Goal: Task Accomplishment & Management: Manage account settings

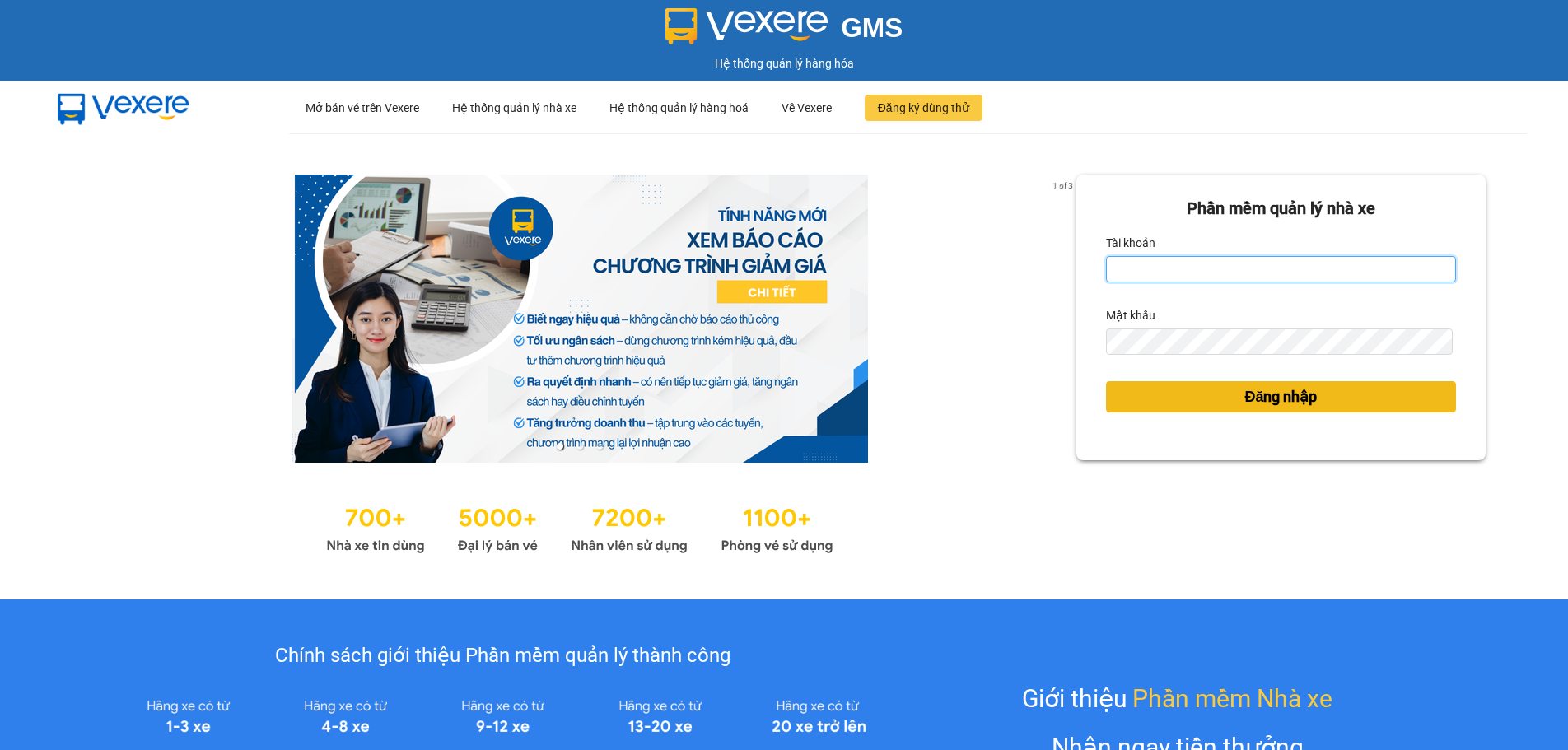
type input "vphkvietanh.hkot"
click at [1244, 399] on span "Đăng nhập" at bounding box center [1280, 396] width 72 height 23
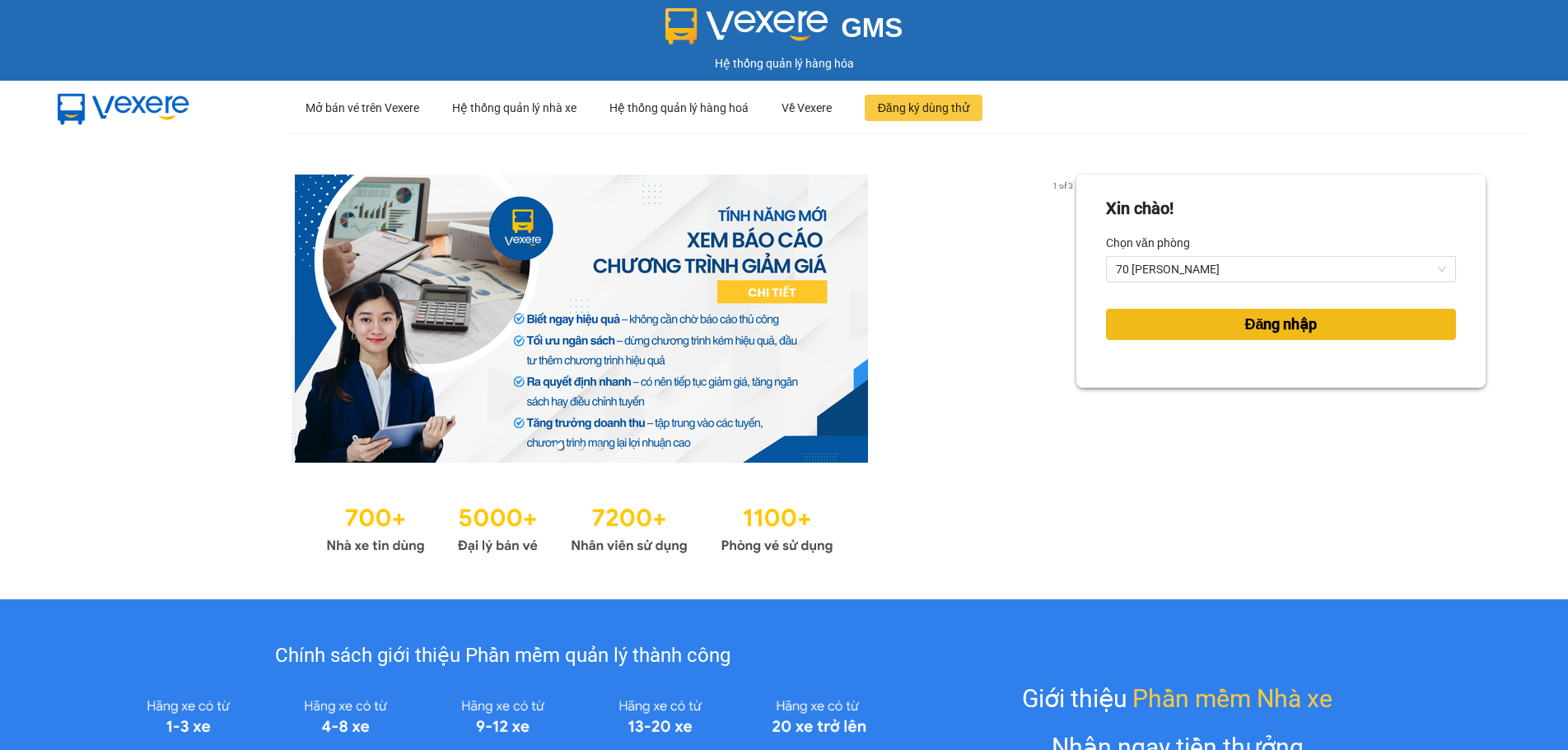
click at [1197, 311] on button "Đăng nhập" at bounding box center [1281, 324] width 350 height 31
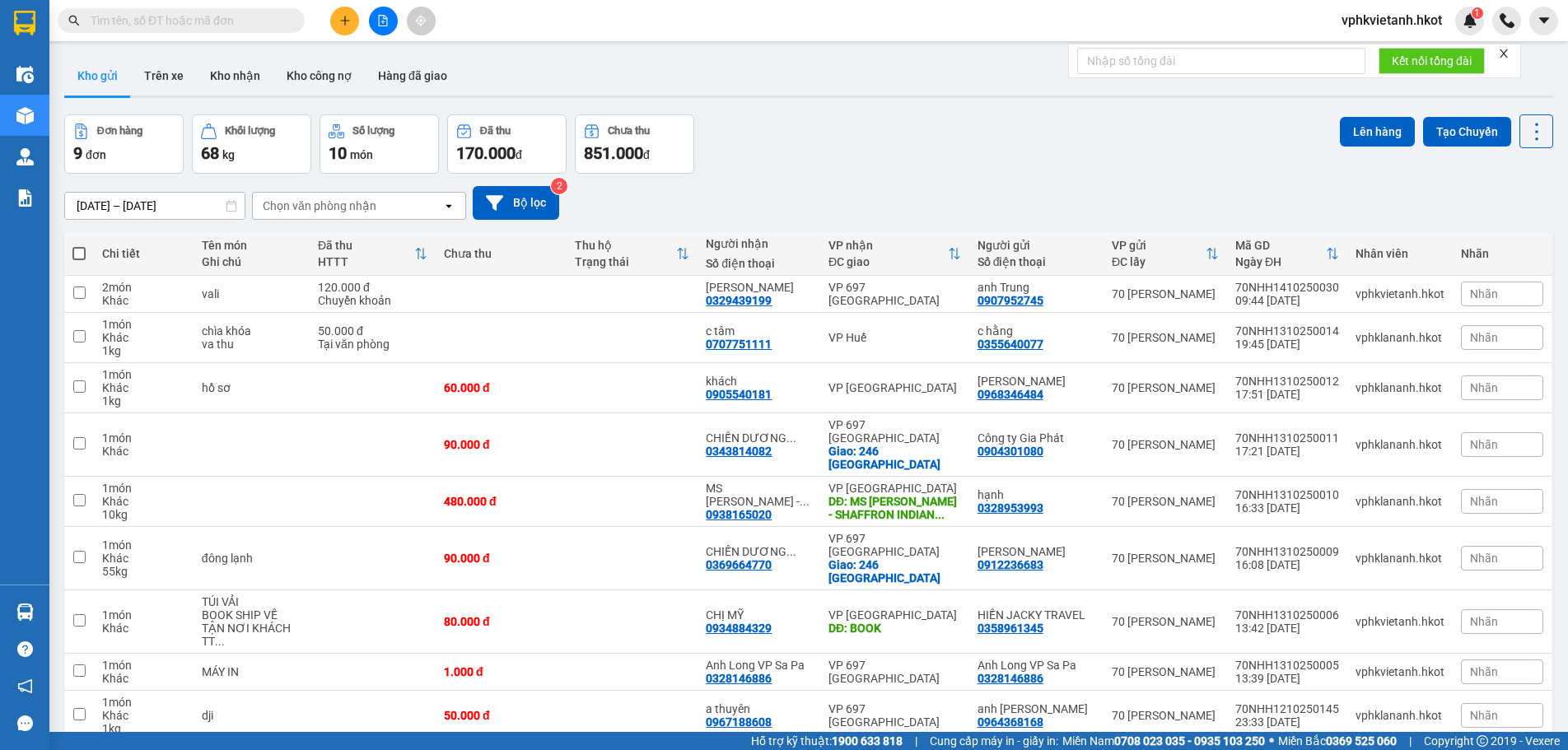
click at [93, 77] on button "Kho gửi" at bounding box center [97, 75] width 67 height 39
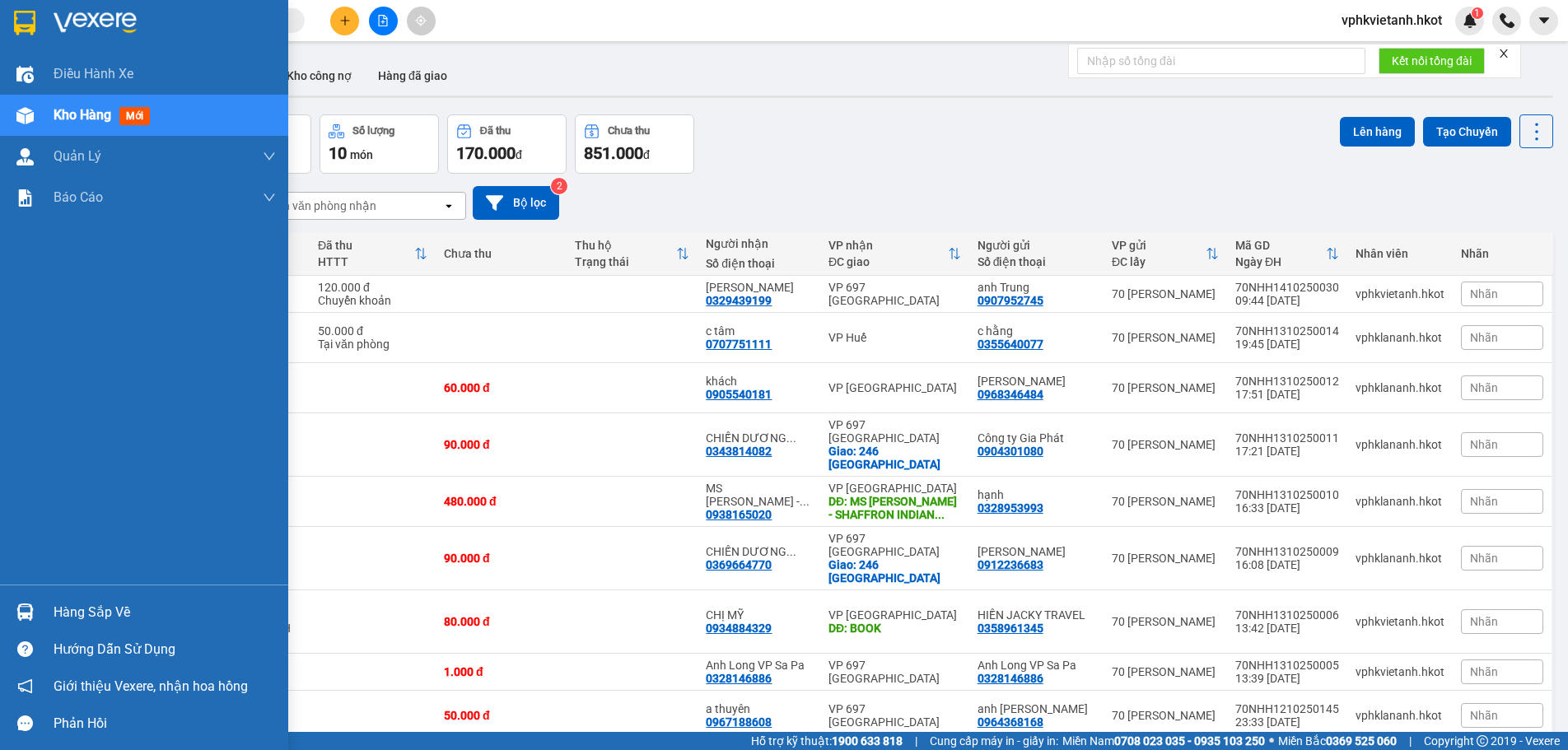
click at [85, 108] on span "Kho hàng" at bounding box center [82, 114] width 57 height 15
click at [72, 107] on span "Kho hàng" at bounding box center [82, 114] width 57 height 15
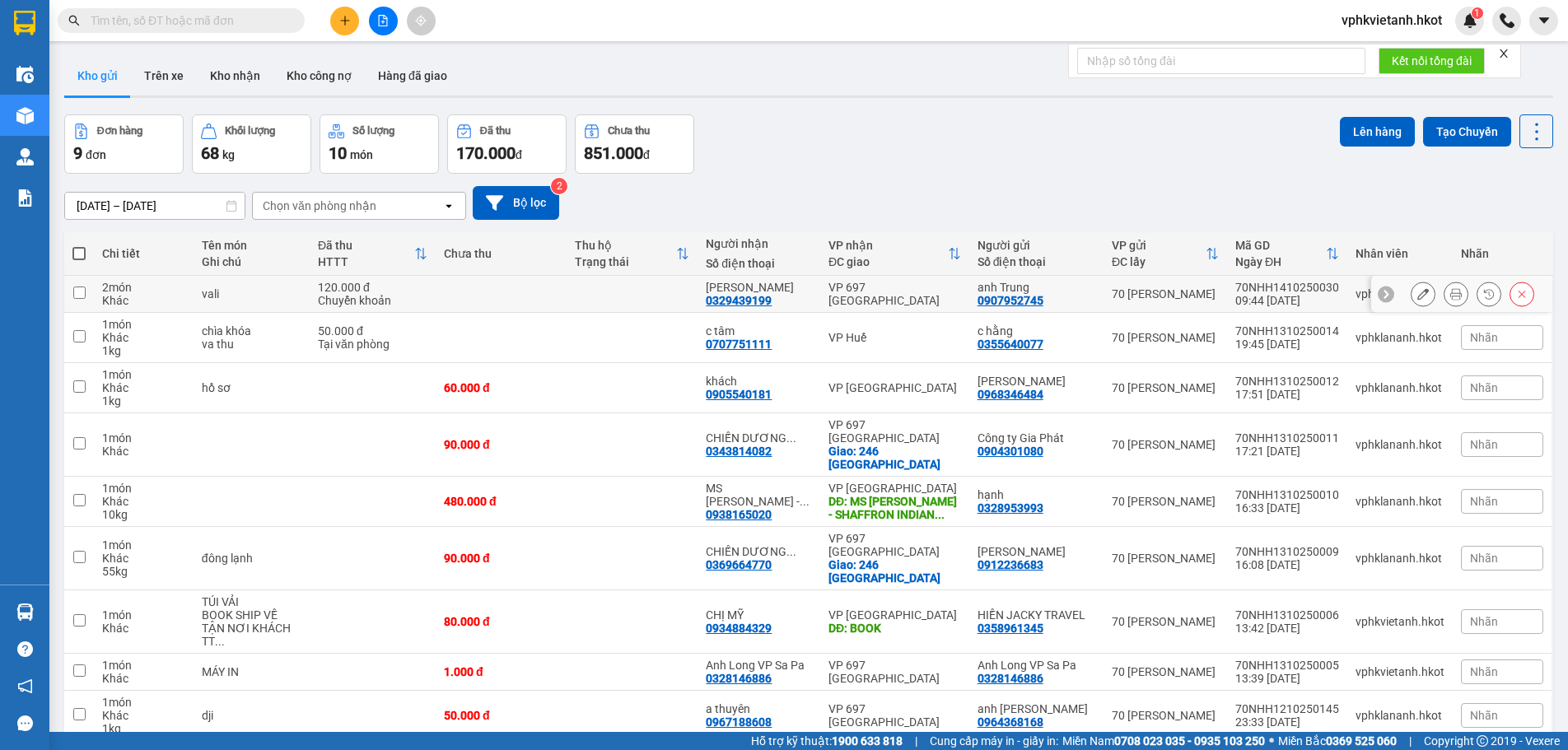
click at [593, 291] on td at bounding box center [633, 294] width 131 height 37
checkbox input "true"
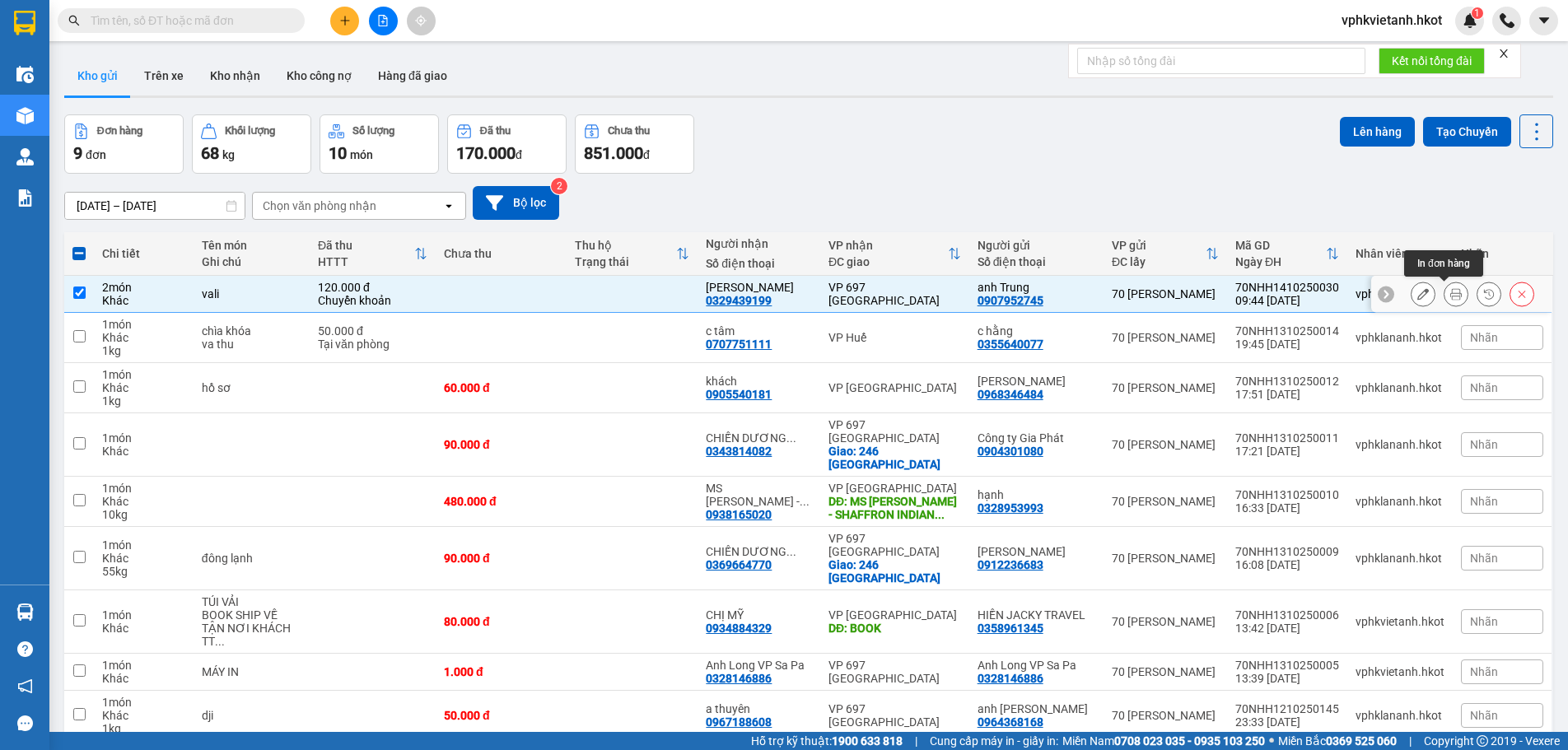
click at [1444, 293] on button at bounding box center [1455, 294] width 23 height 29
